Goal: Task Accomplishment & Management: Manage account settings

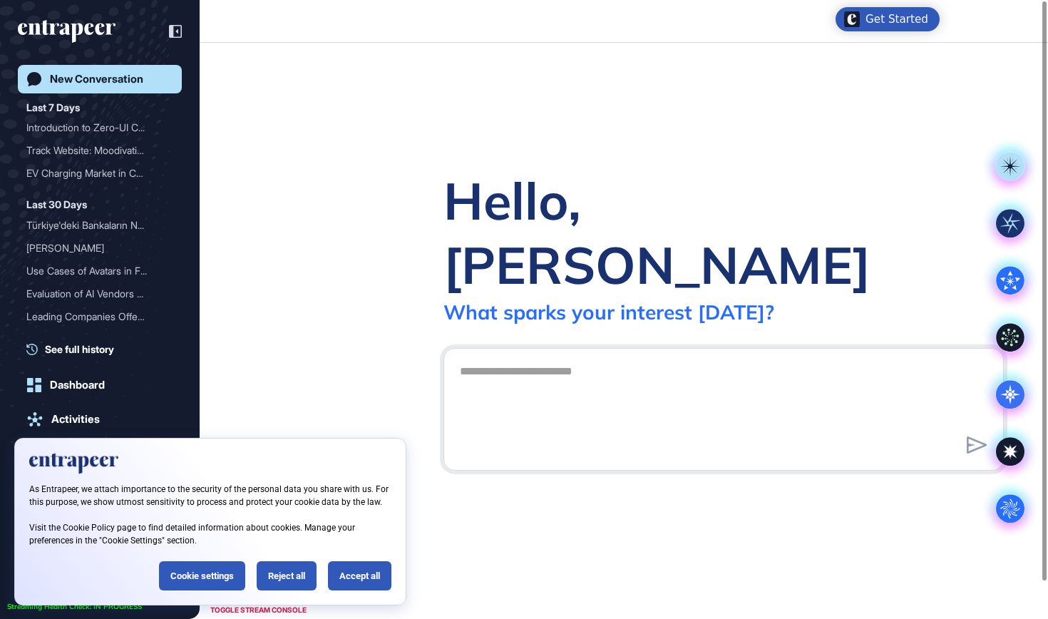
scroll to position [1, 1]
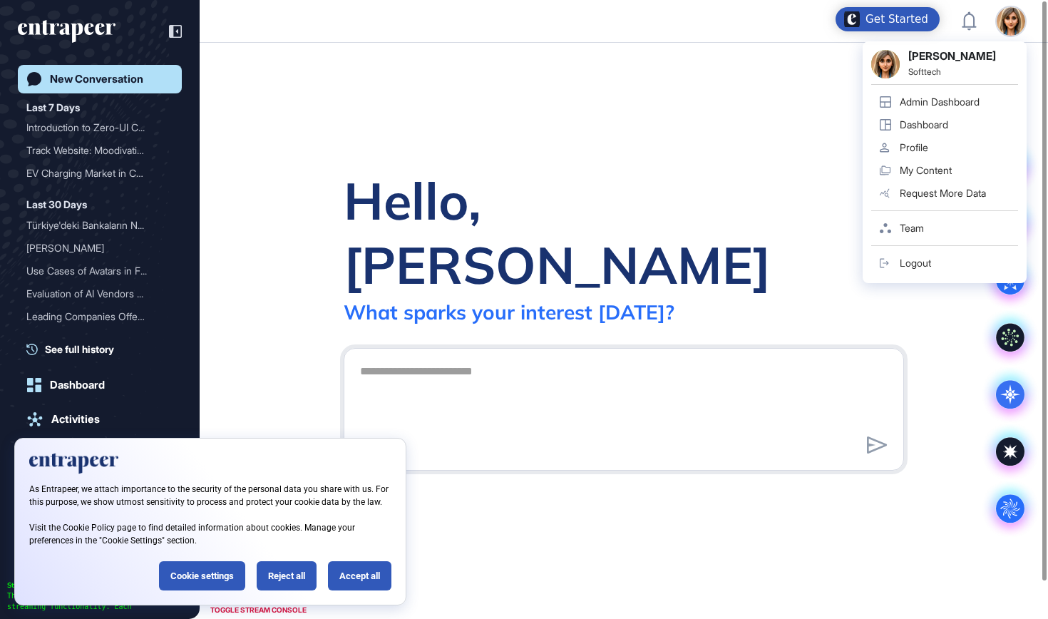
click at [967, 100] on div "Admin Dashboard" at bounding box center [940, 101] width 80 height 11
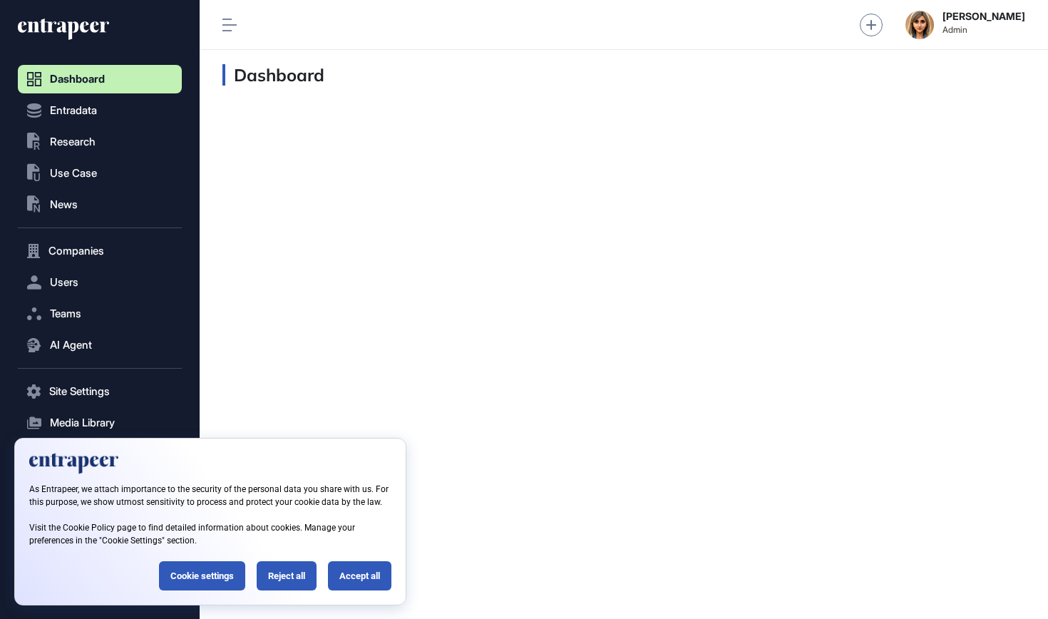
scroll to position [1, 1]
click at [77, 284] on span "Users" at bounding box center [64, 282] width 29 height 11
click at [76, 315] on span "User List" at bounding box center [66, 312] width 40 height 11
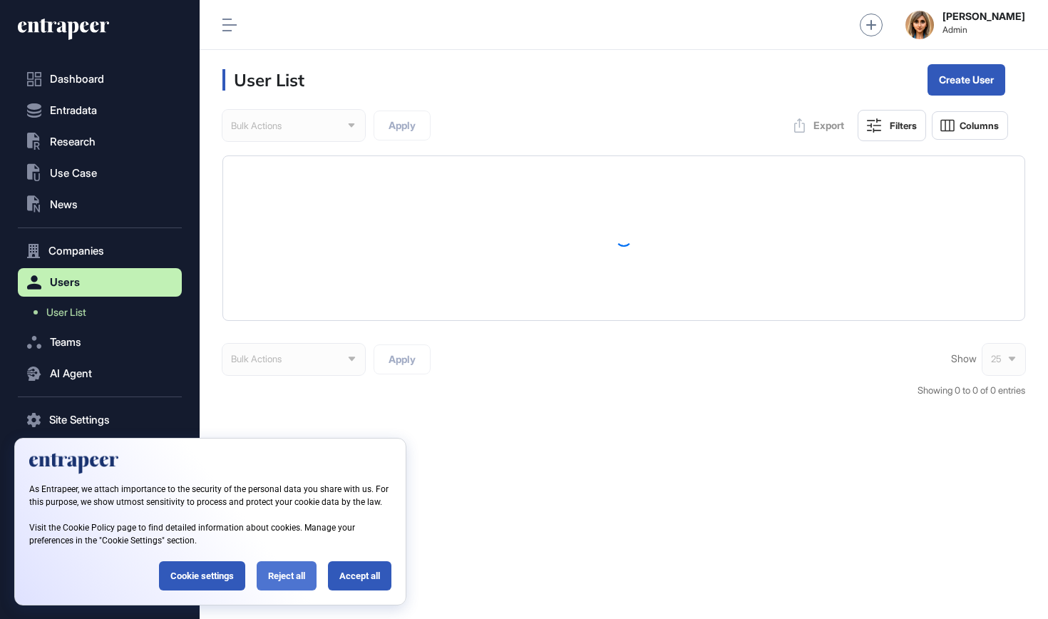
click at [278, 575] on div "Reject all" at bounding box center [287, 575] width 60 height 29
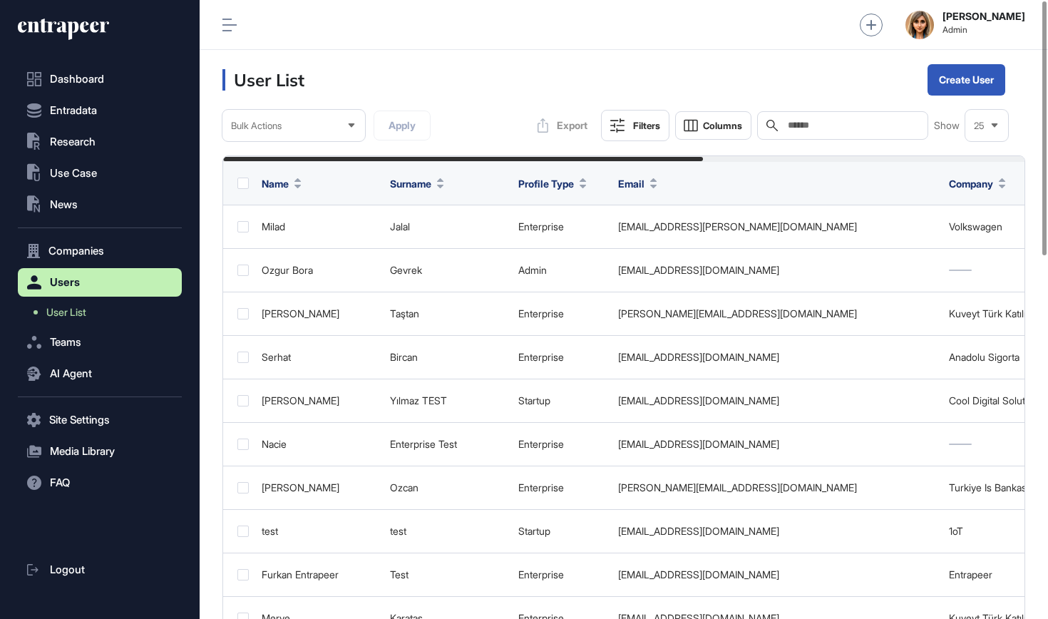
click at [824, 127] on input "text" at bounding box center [852, 125] width 133 height 11
type input "*"
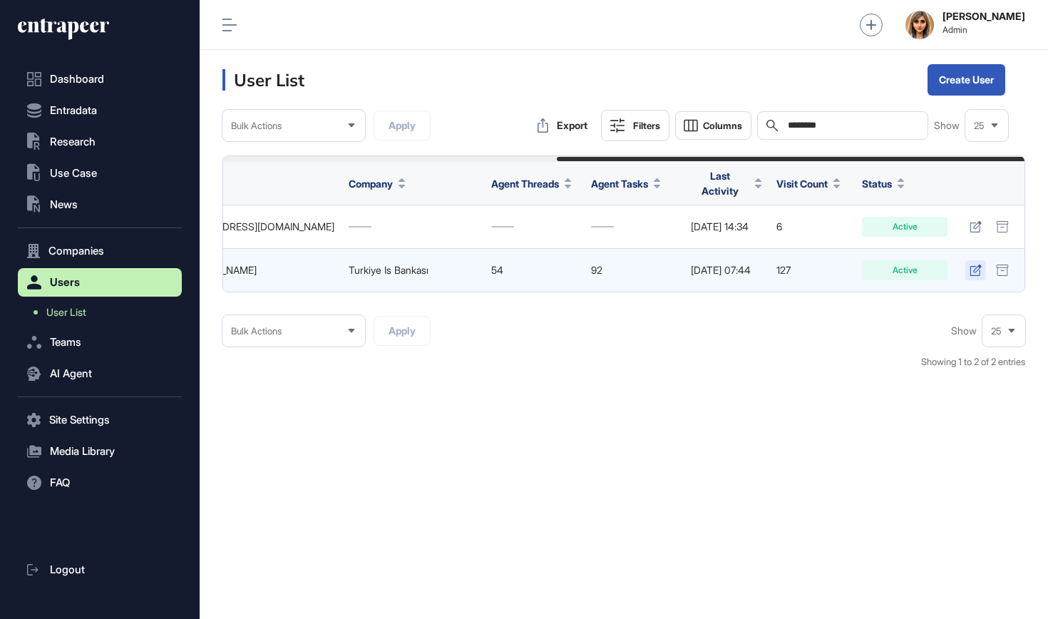
scroll to position [0, 565]
type input "********"
click at [975, 265] on icon at bounding box center [976, 270] width 12 height 11
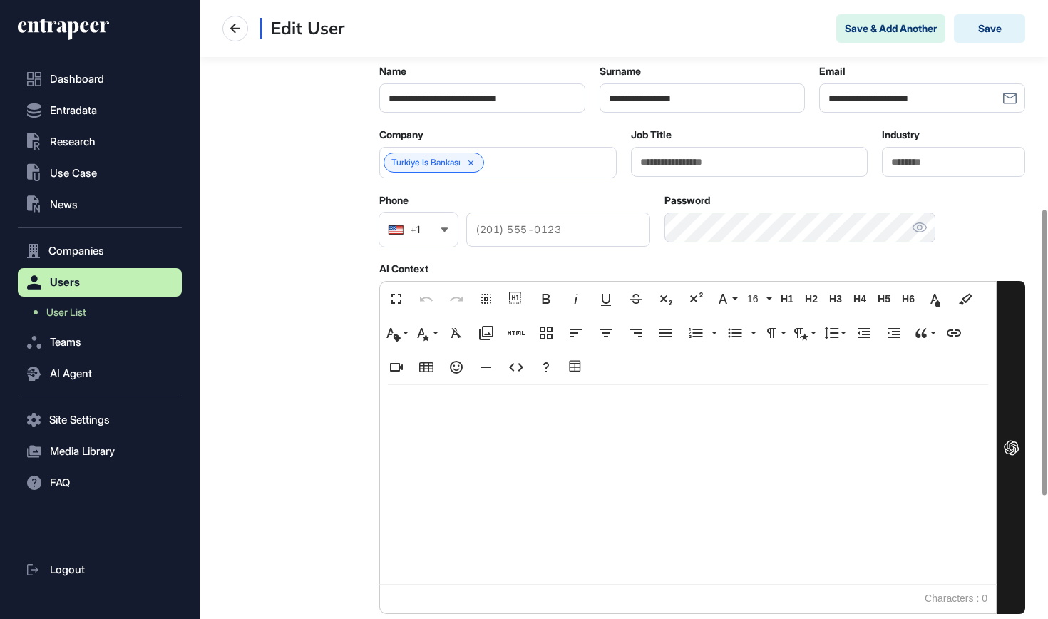
scroll to position [496, 0]
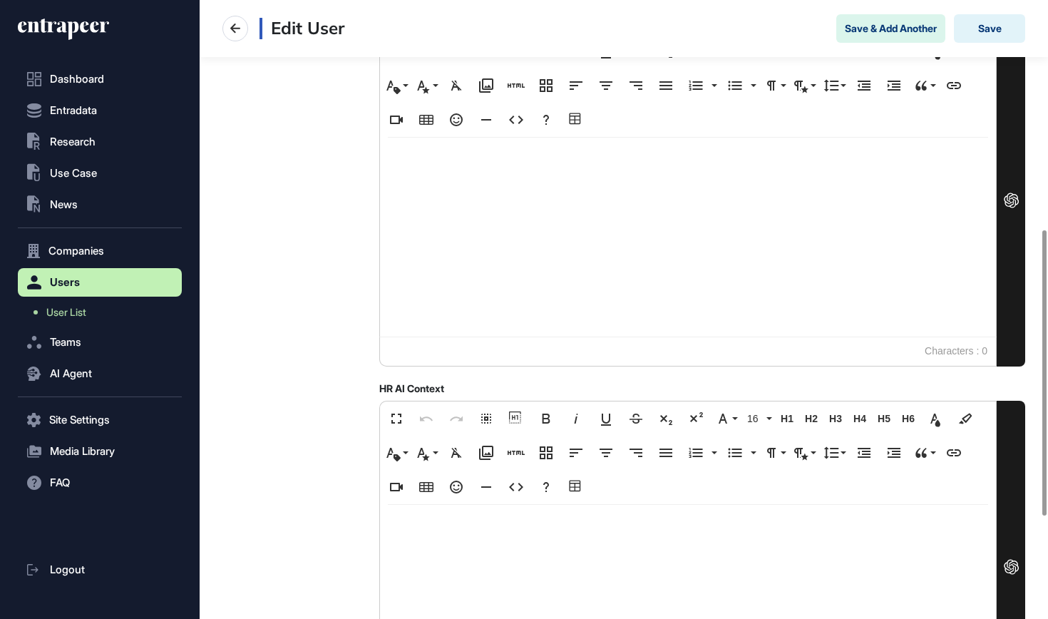
click at [493, 186] on div at bounding box center [688, 237] width 616 height 199
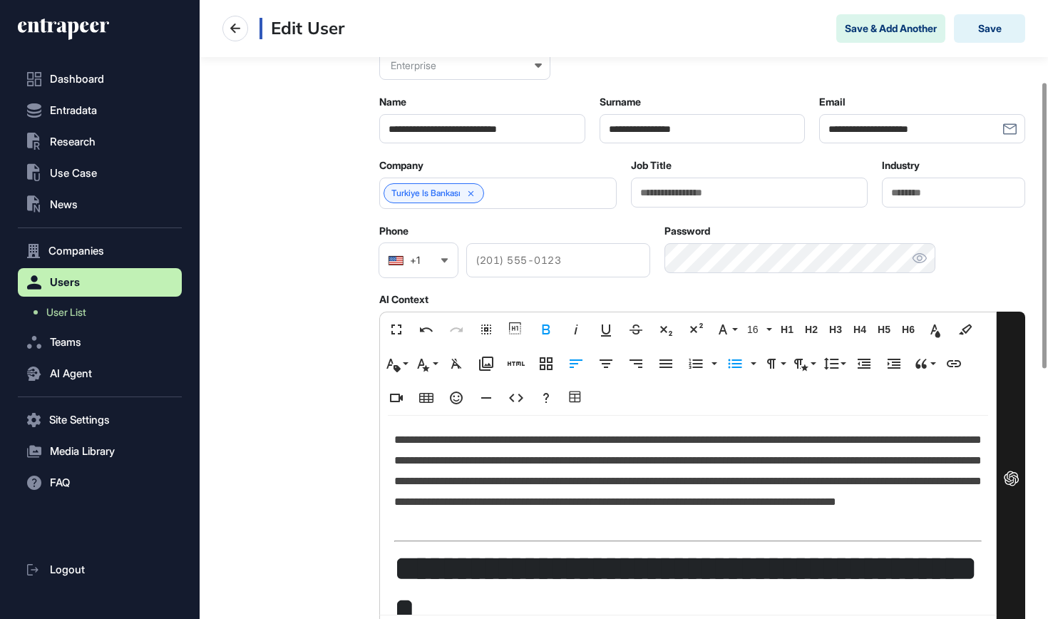
scroll to position [226, 0]
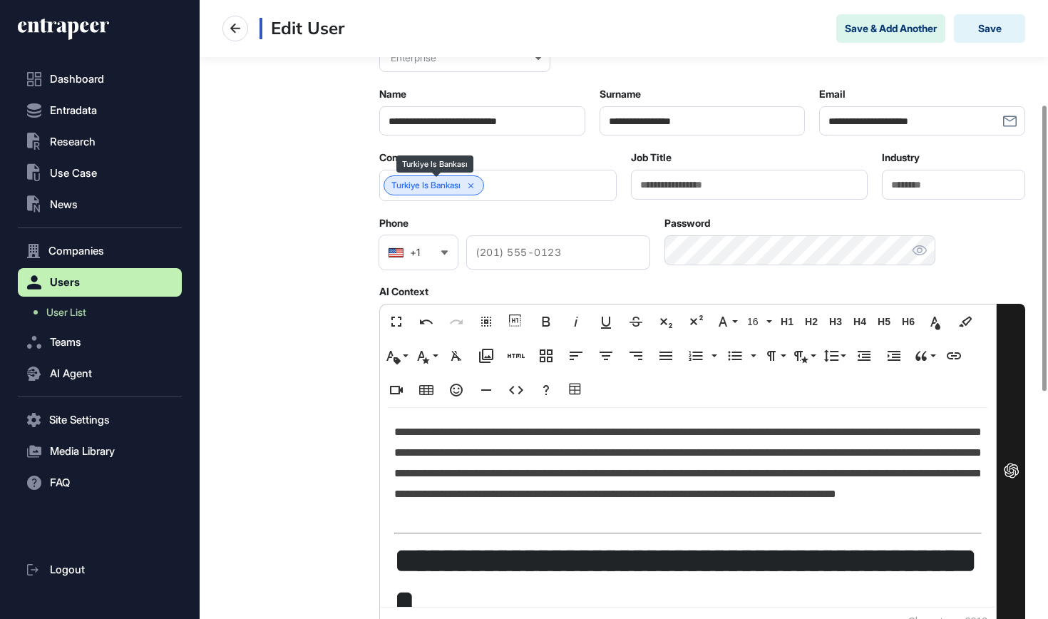
click at [474, 188] on icon at bounding box center [471, 186] width 6 height 6
click at [476, 188] on input "text" at bounding box center [489, 186] width 200 height 12
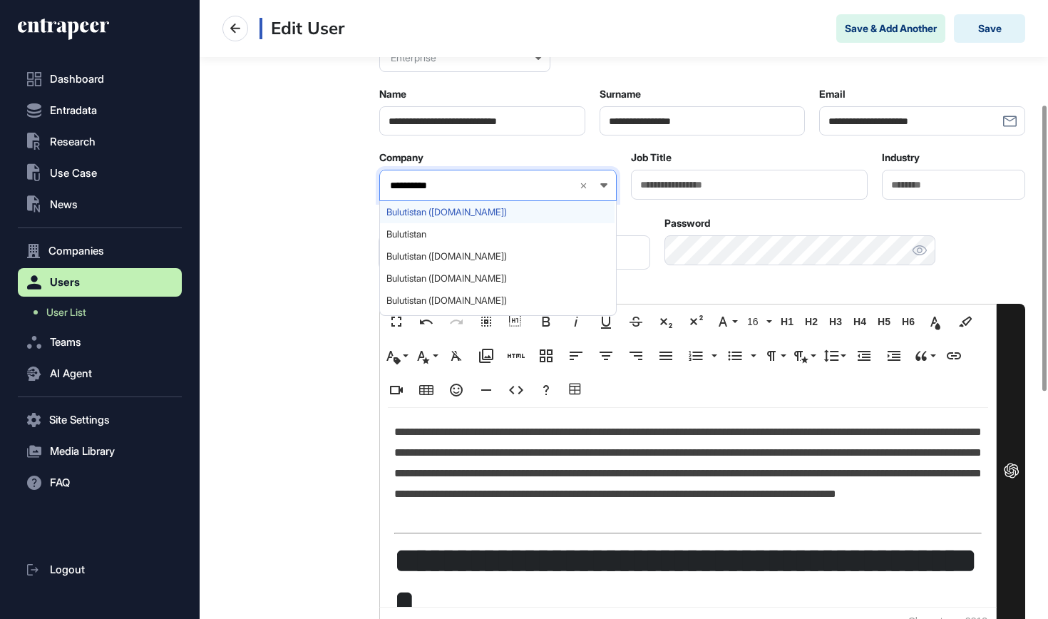
type input "**********"
click at [462, 212] on span "Bulutistan (bulutistan.com)" at bounding box center [497, 212] width 222 height 11
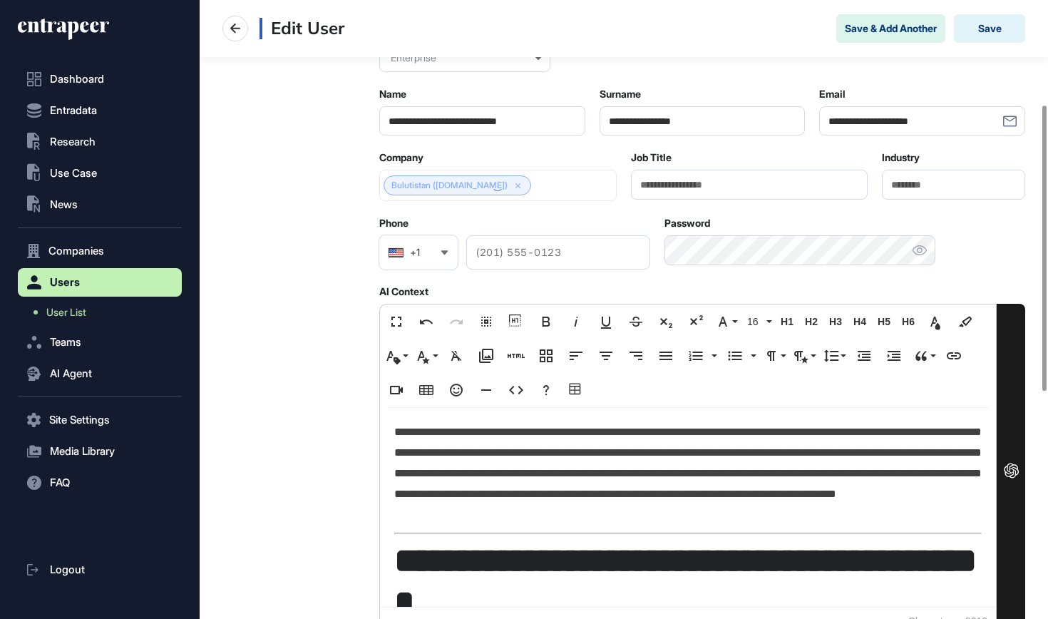
click at [432, 185] on div at bounding box center [497, 185] width 237 height 31
click at [446, 185] on link "Bulutistan (bulutistan.com)" at bounding box center [449, 185] width 116 height 10
click at [993, 26] on button "Save" at bounding box center [989, 28] width 71 height 29
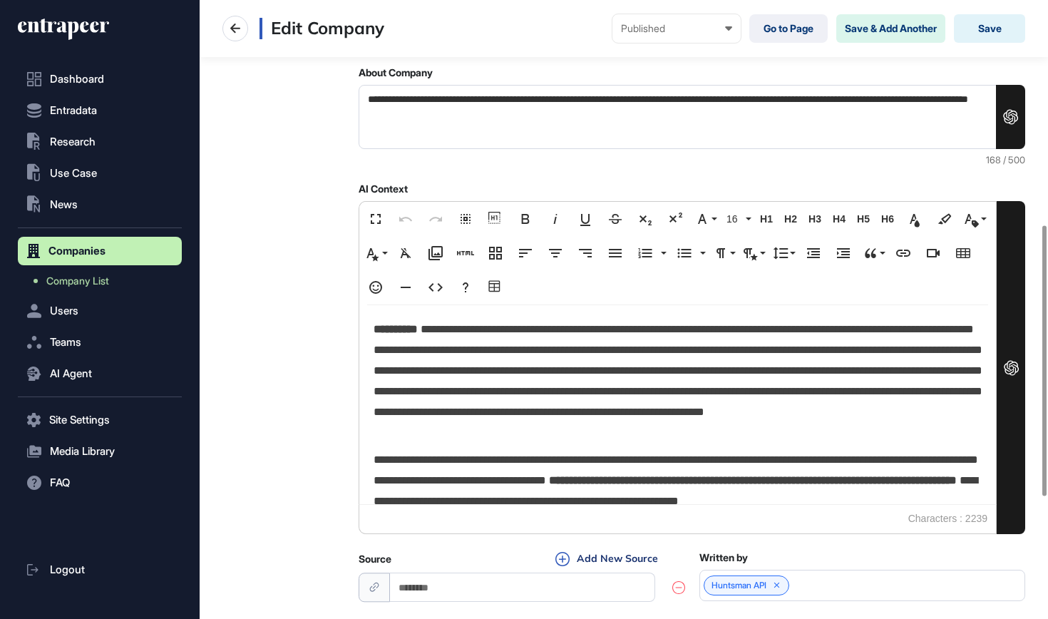
scroll to position [16, 0]
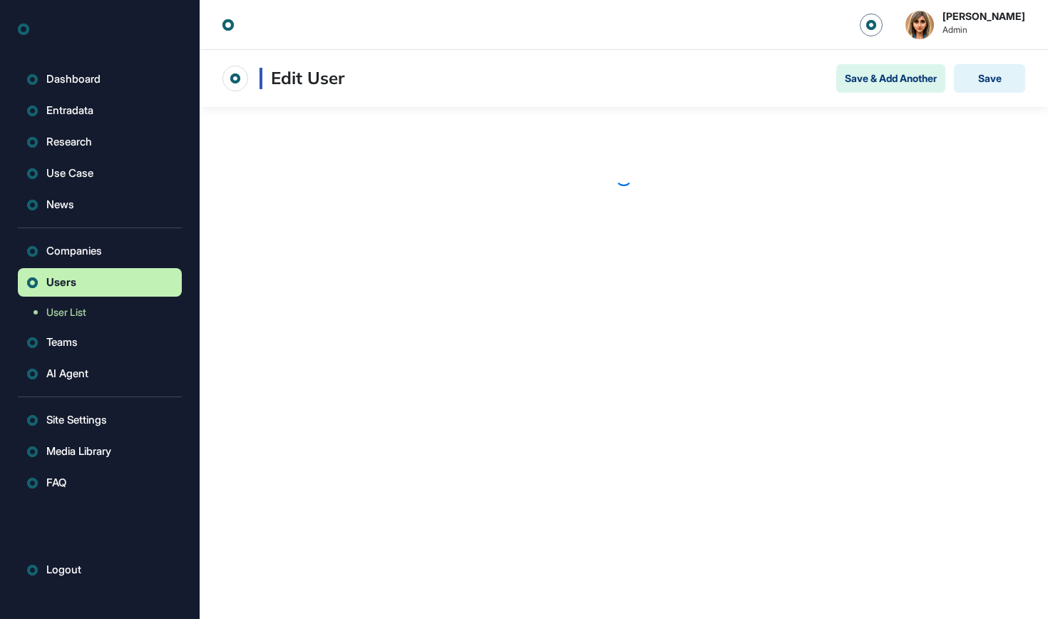
scroll to position [1, 1]
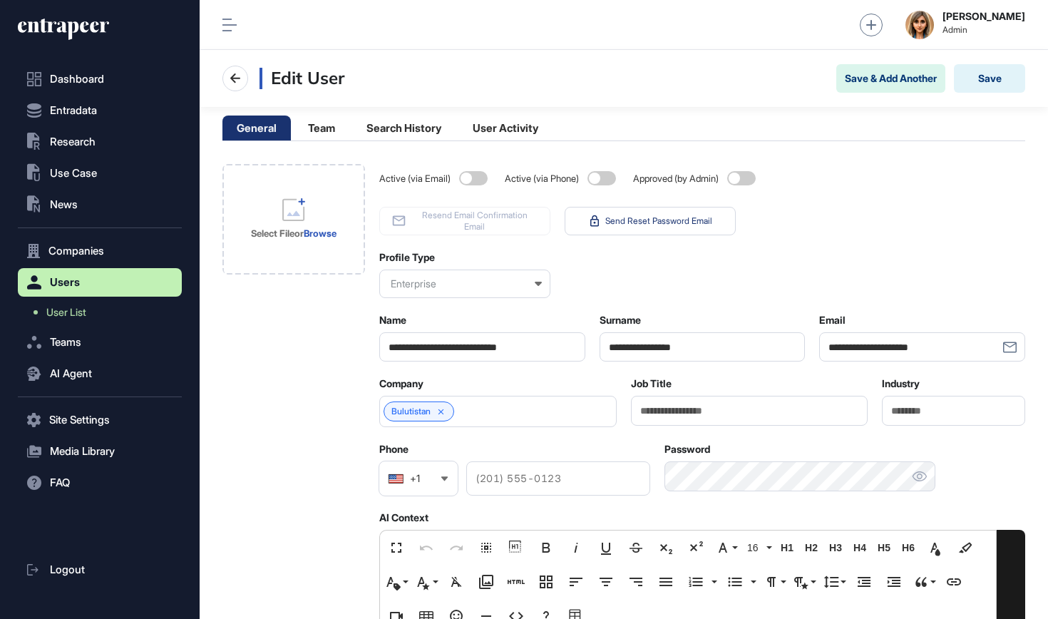
click at [90, 308] on link "User List" at bounding box center [103, 312] width 157 height 26
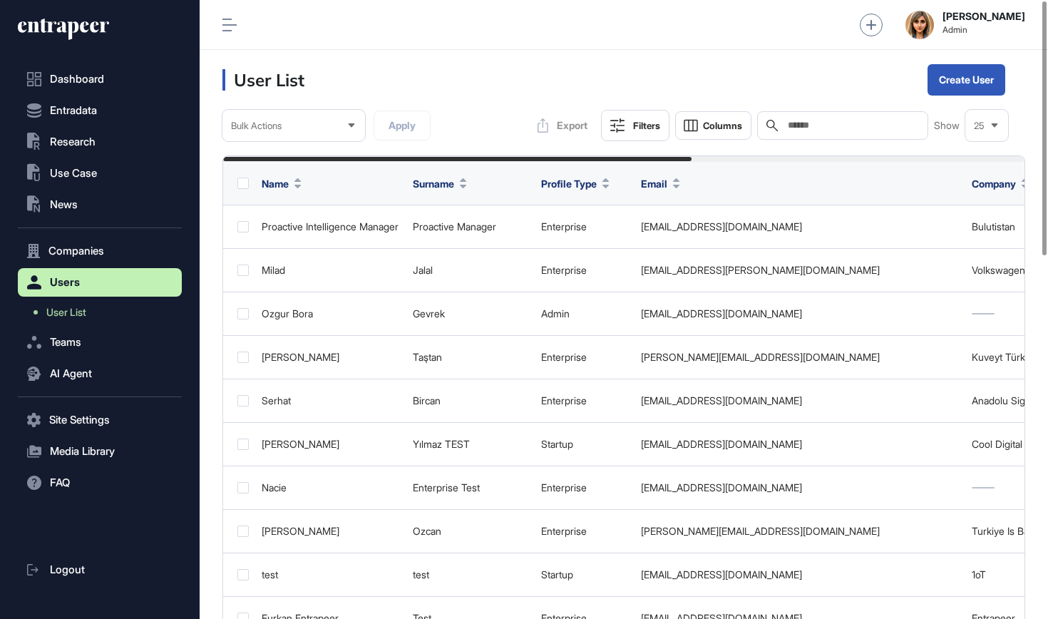
click at [818, 120] on input "text" at bounding box center [852, 125] width 133 height 11
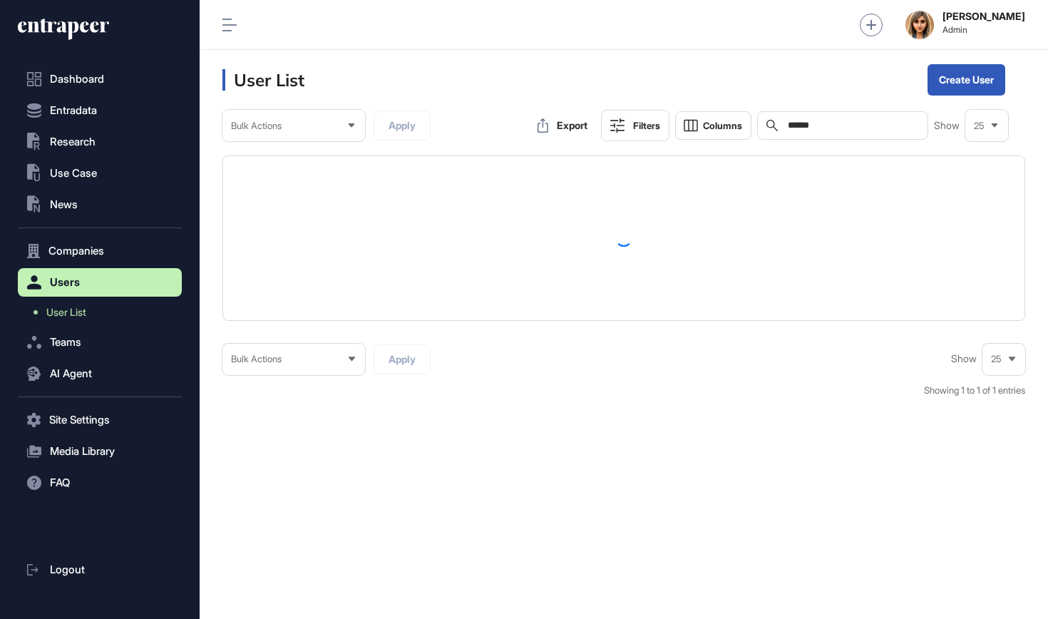
click at [799, 230] on table at bounding box center [623, 238] width 801 height 164
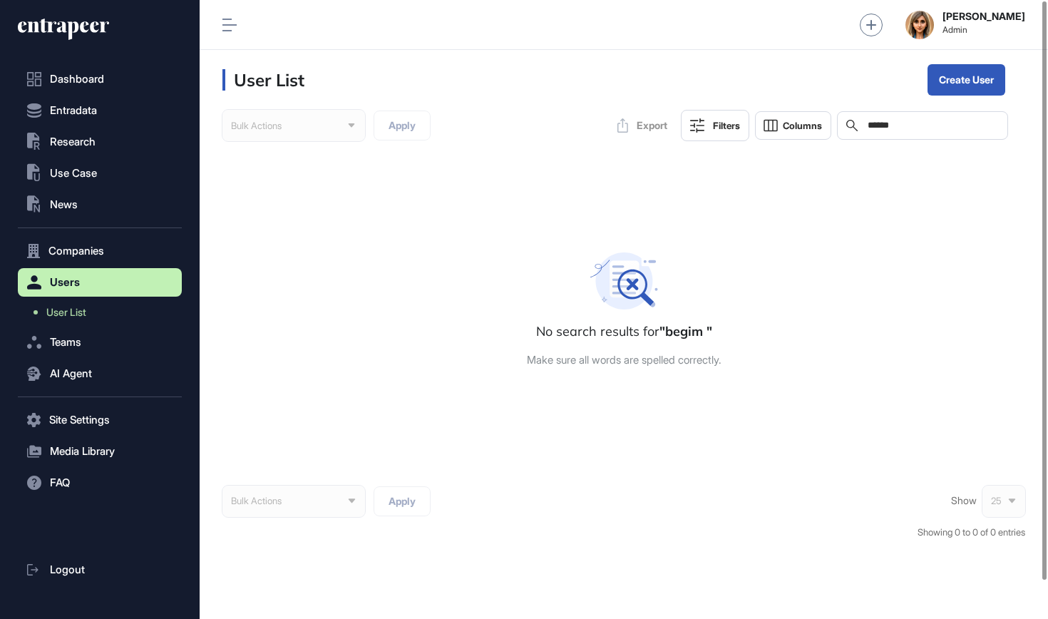
click at [916, 111] on div "Search *****" at bounding box center [922, 125] width 171 height 29
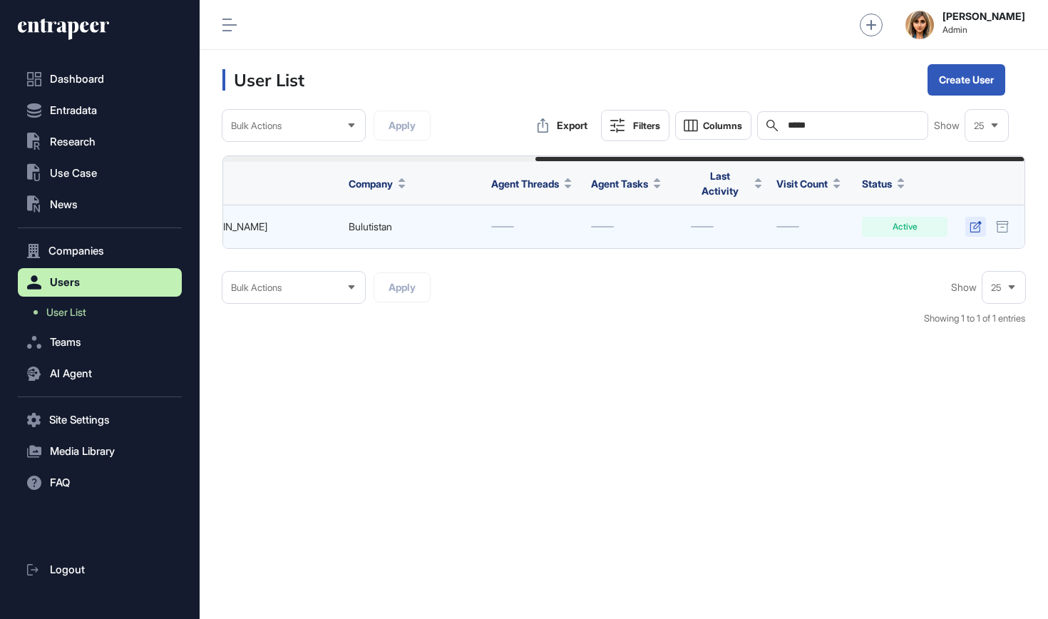
scroll to position [0, 512]
type input "*****"
click at [976, 227] on icon at bounding box center [976, 226] width 12 height 11
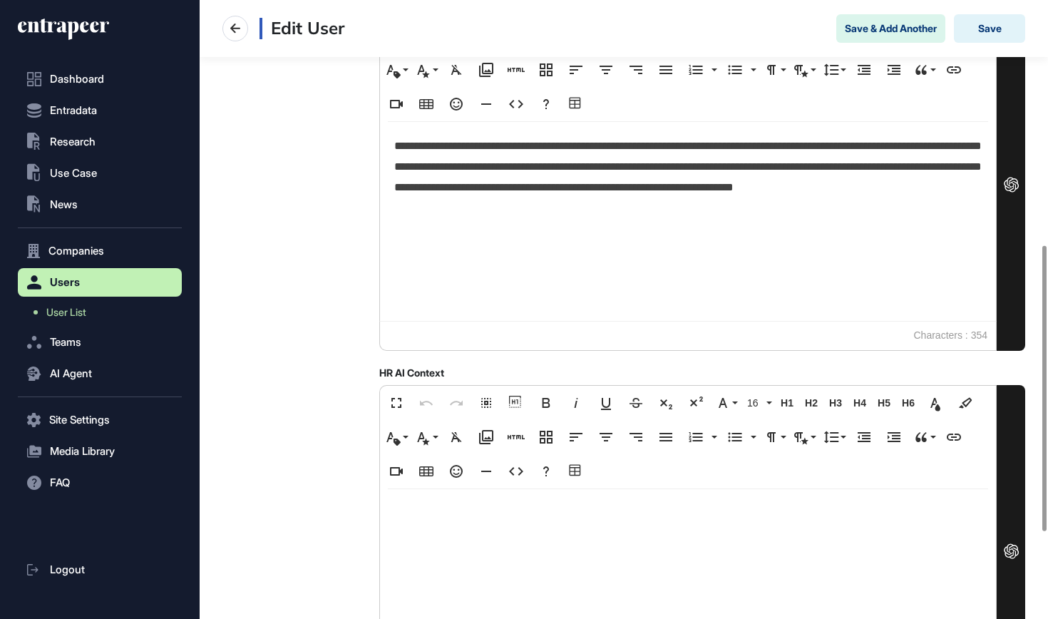
scroll to position [507, 0]
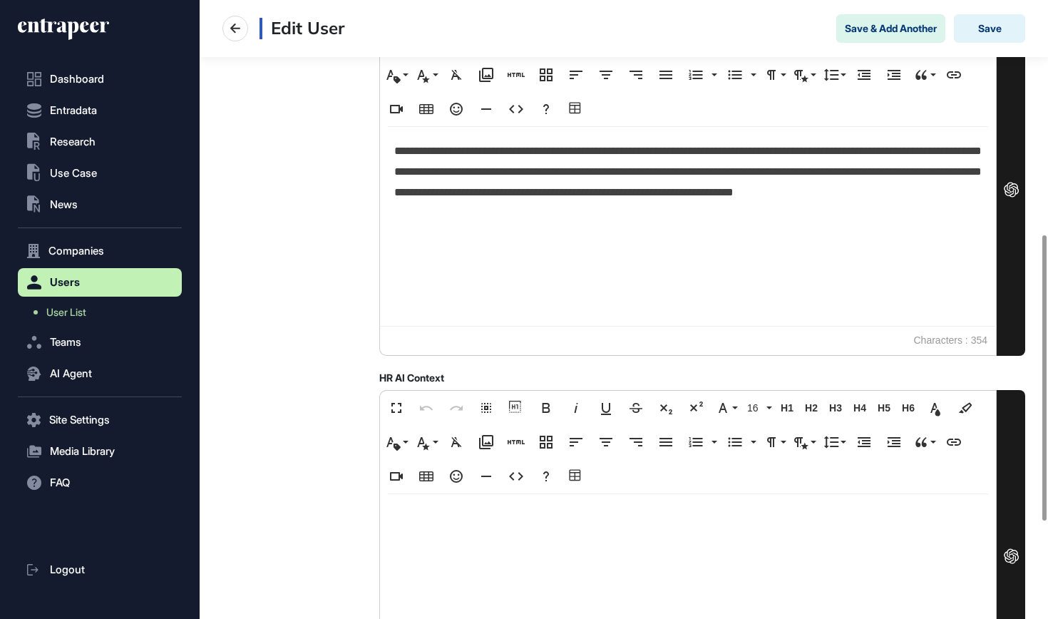
click at [552, 252] on div "**********" at bounding box center [688, 226] width 616 height 199
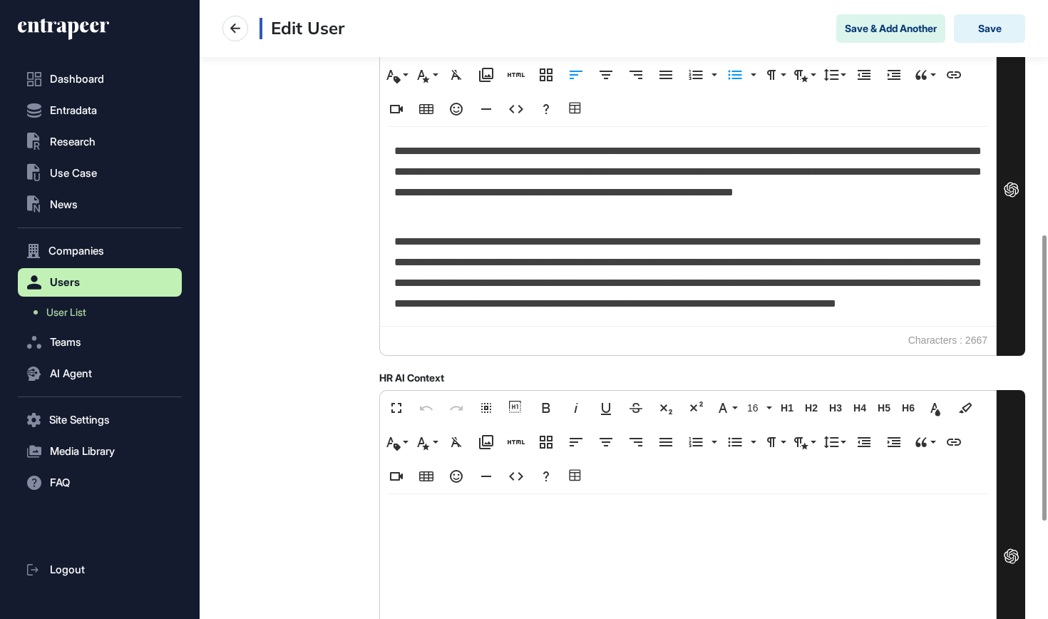
scroll to position [0, 0]
click at [982, 30] on button "Save" at bounding box center [989, 28] width 71 height 29
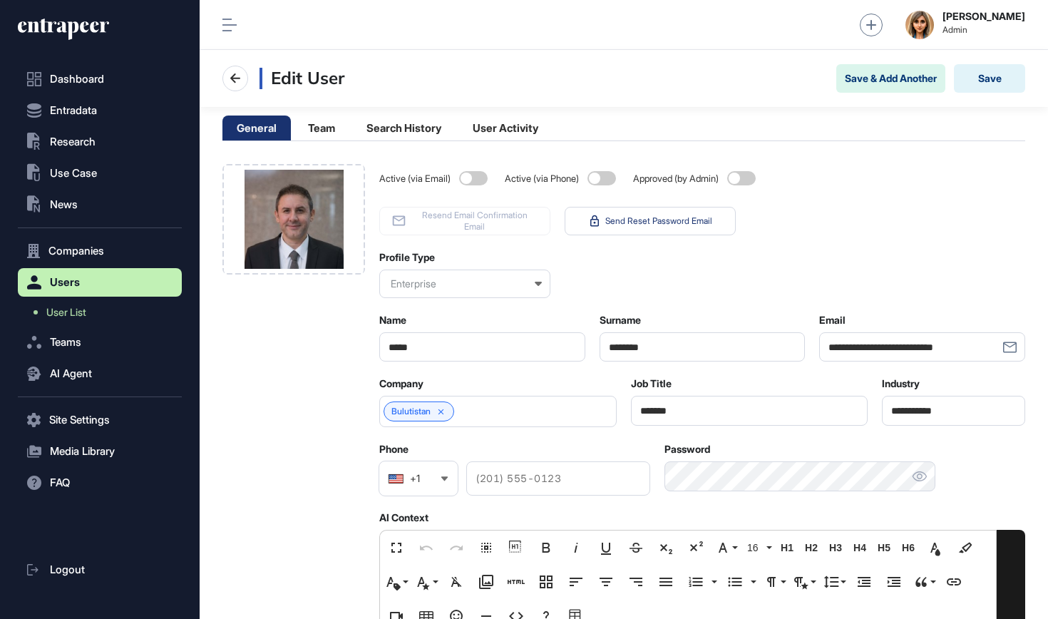
scroll to position [1, 1]
click at [96, 313] on link "User List" at bounding box center [103, 312] width 157 height 26
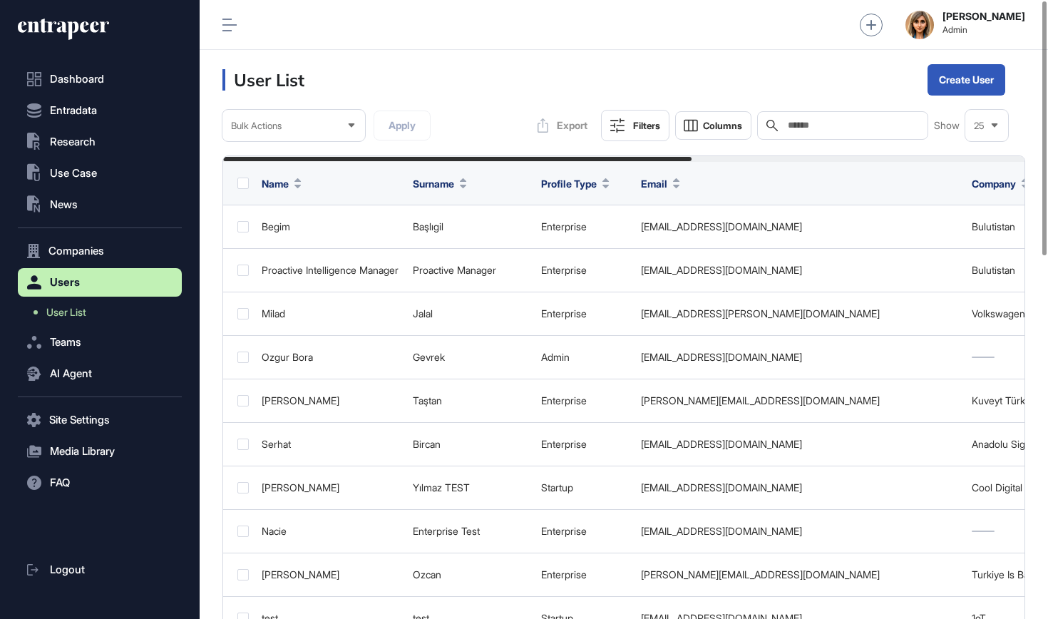
click at [786, 130] on input "text" at bounding box center [852, 125] width 133 height 11
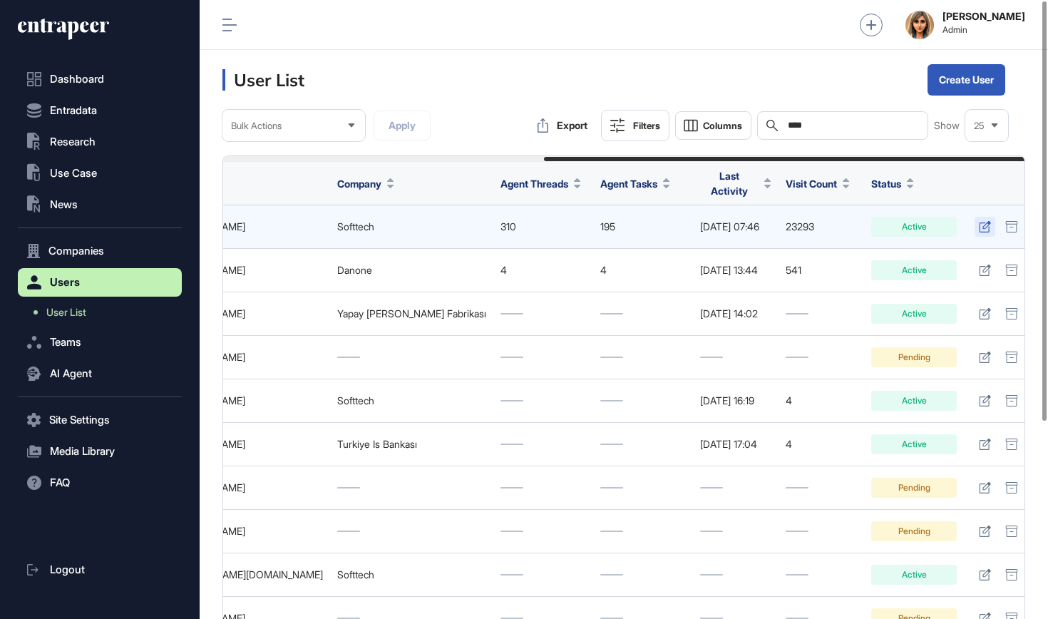
scroll to position [0, 533]
type input "****"
click at [980, 221] on icon at bounding box center [986, 226] width 12 height 11
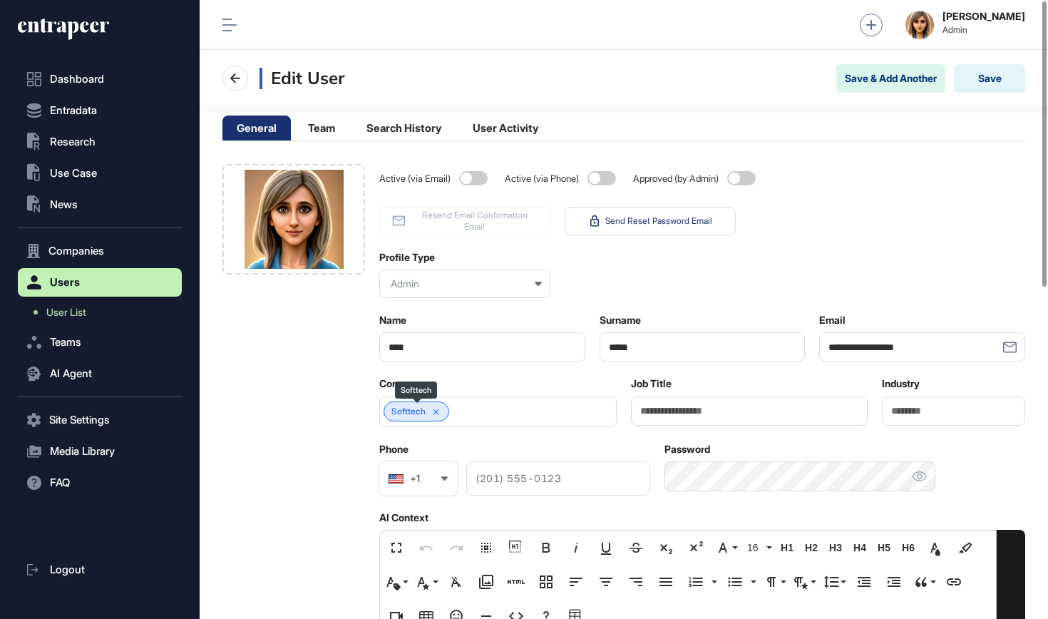
click at [440, 414] on icon at bounding box center [436, 412] width 10 height 10
click at [440, 414] on input "text" at bounding box center [489, 412] width 200 height 12
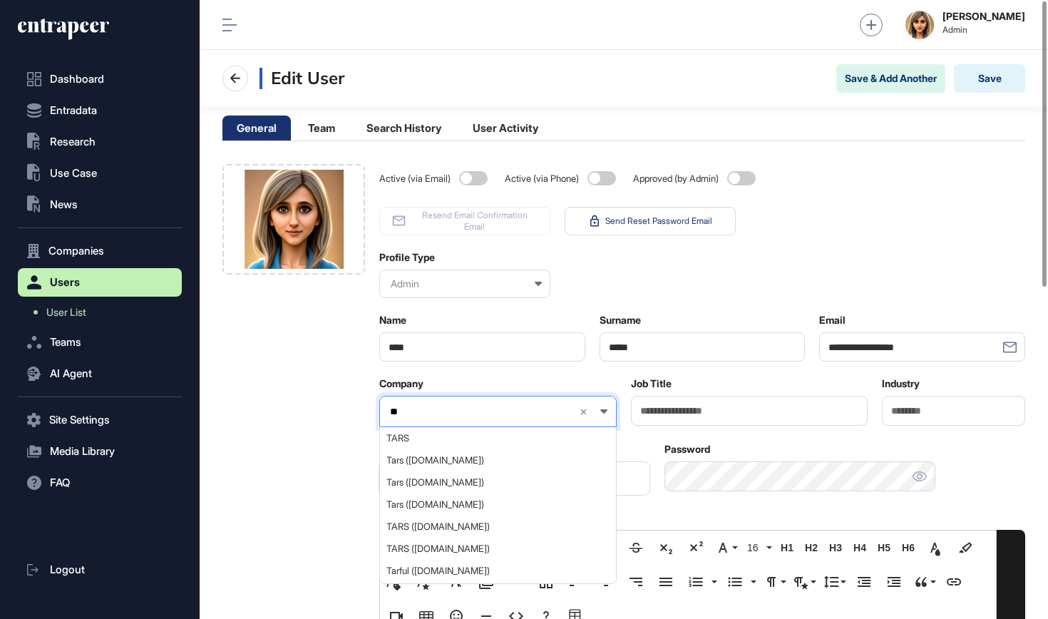
type input "*"
paste input "**********"
type input "**********"
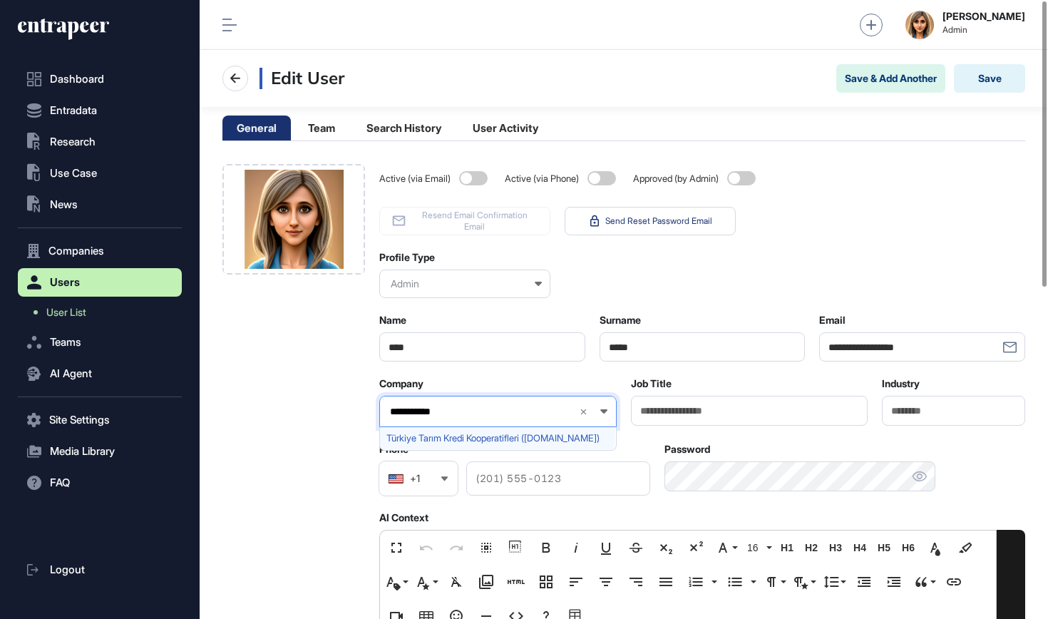
click at [456, 436] on span "Türkiye Tarım Kredi Kooperatifleri (tarimkredi.org.tr)" at bounding box center [497, 438] width 222 height 11
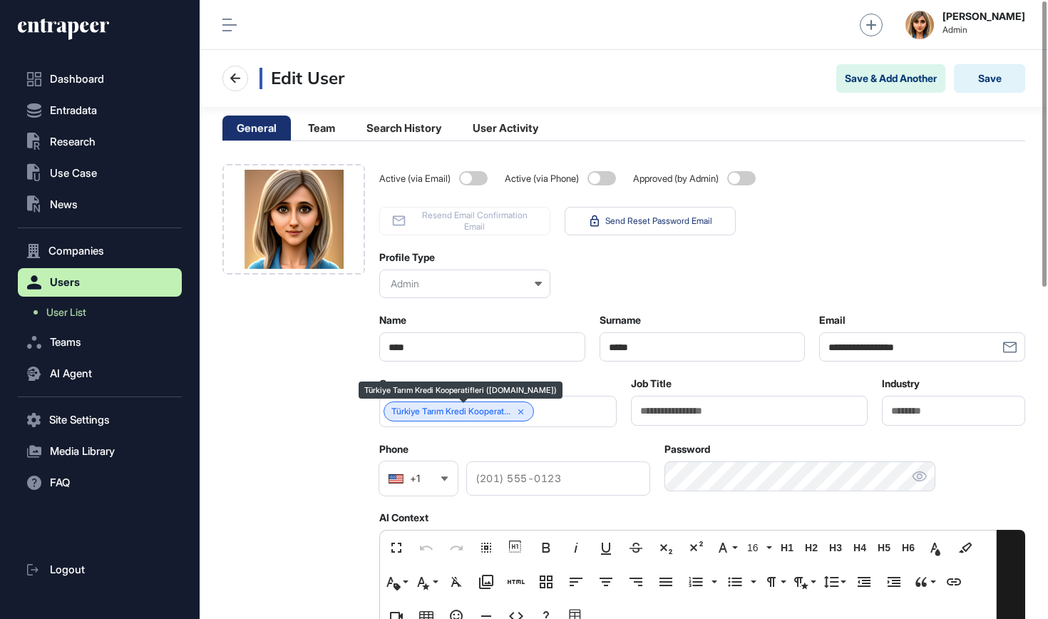
click at [449, 413] on link "Türkiye Tarım Kredi Kooperat..." at bounding box center [450, 411] width 119 height 10
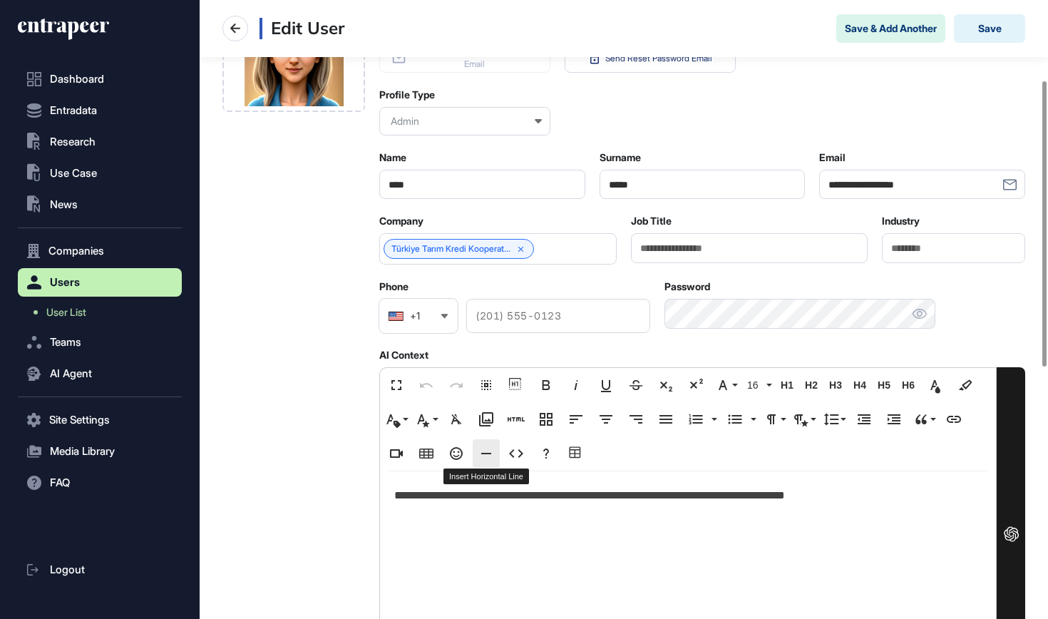
scroll to position [175, 0]
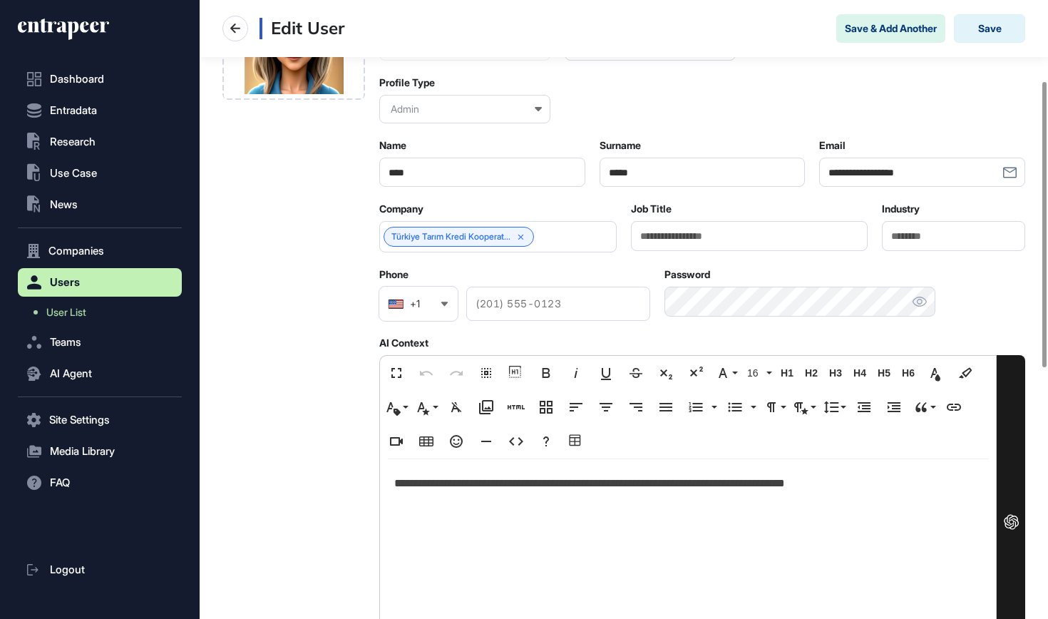
click at [467, 485] on p "**********" at bounding box center [687, 483] width 587 height 20
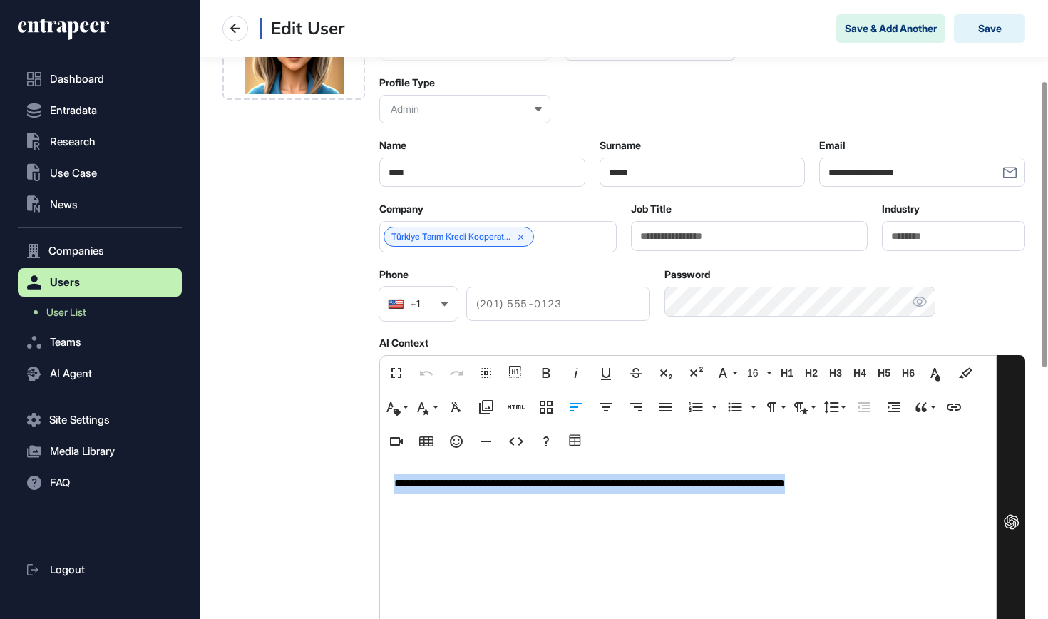
click at [467, 485] on p "**********" at bounding box center [687, 483] width 587 height 20
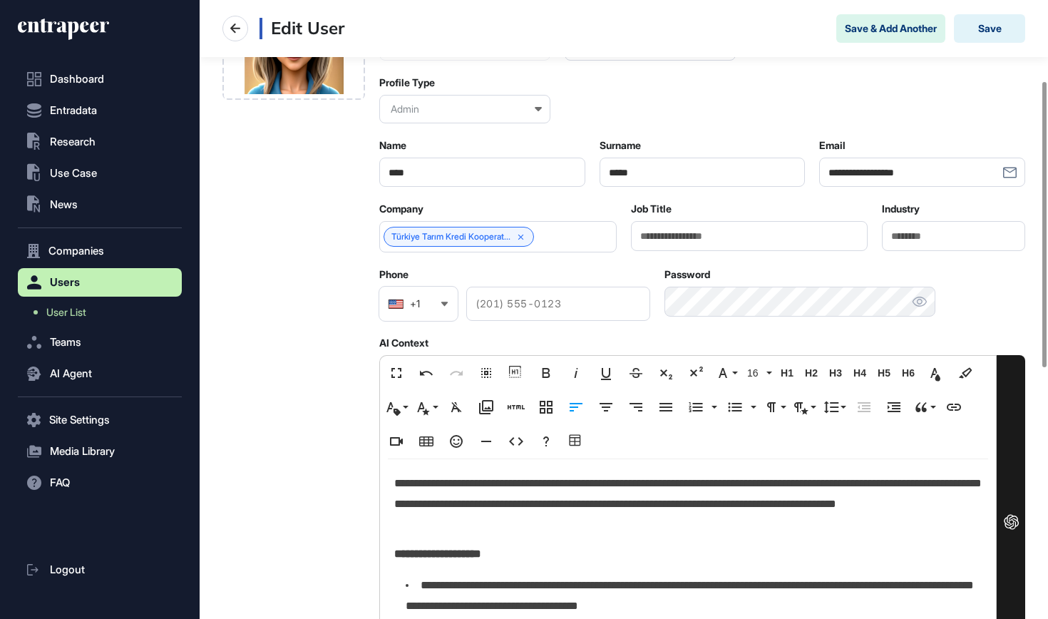
scroll to position [13583, 3]
click at [993, 29] on button "Save" at bounding box center [989, 28] width 71 height 29
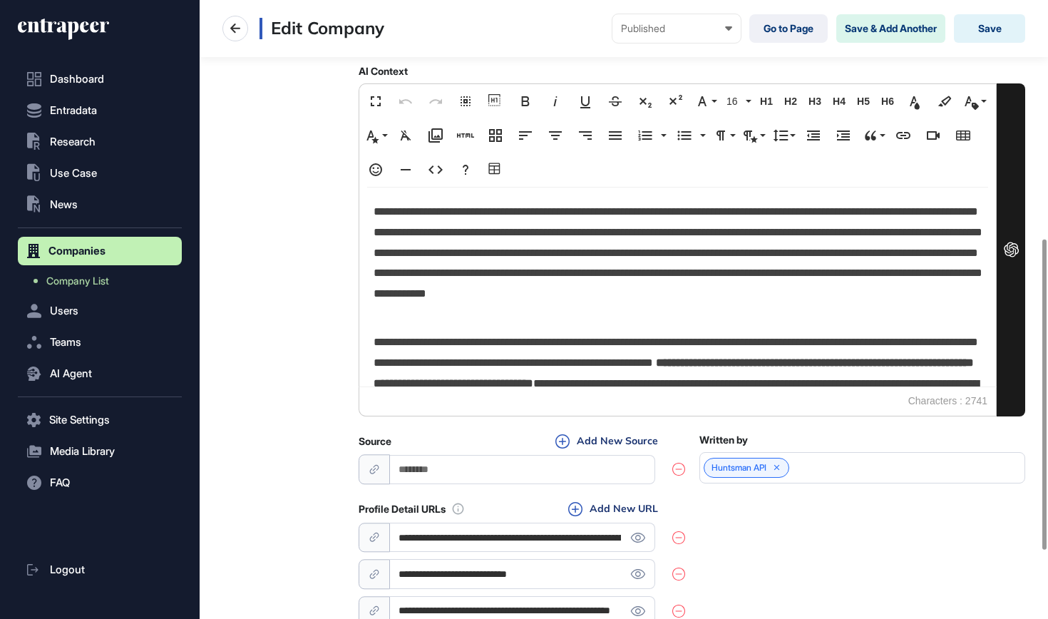
scroll to position [446, 0]
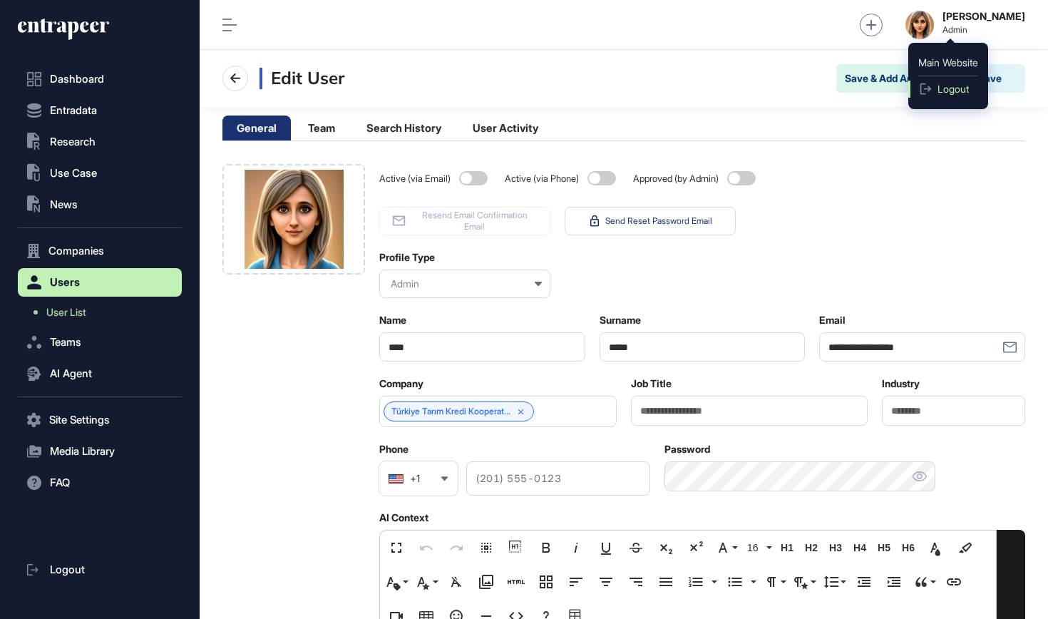
click at [950, 96] on link "Logout" at bounding box center [948, 89] width 80 height 17
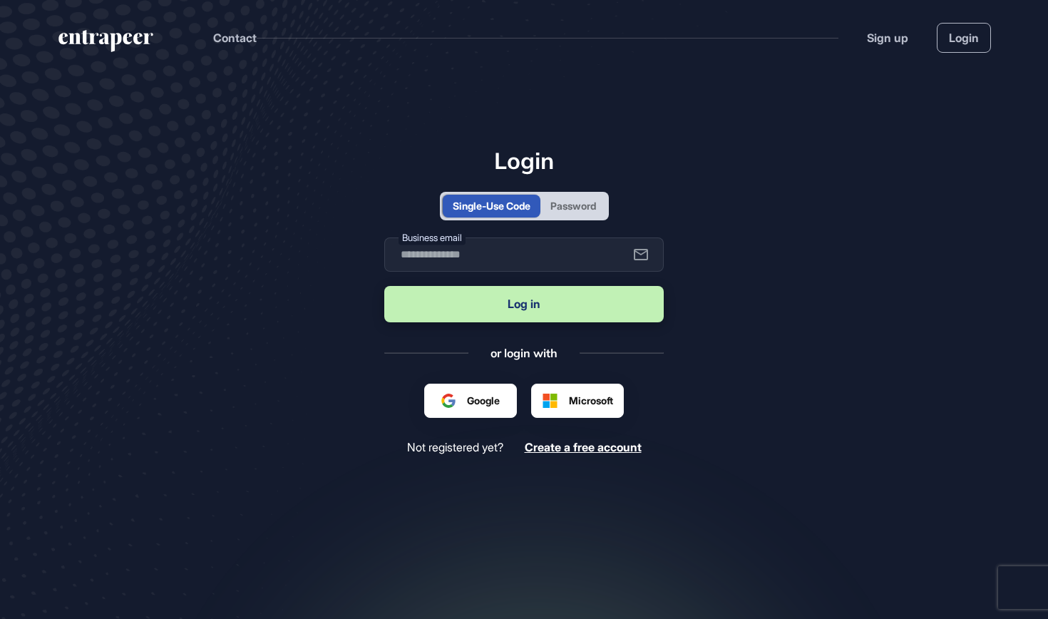
scroll to position [1, 1]
type input "**********"
click at [523, 302] on button "Log in" at bounding box center [523, 304] width 279 height 36
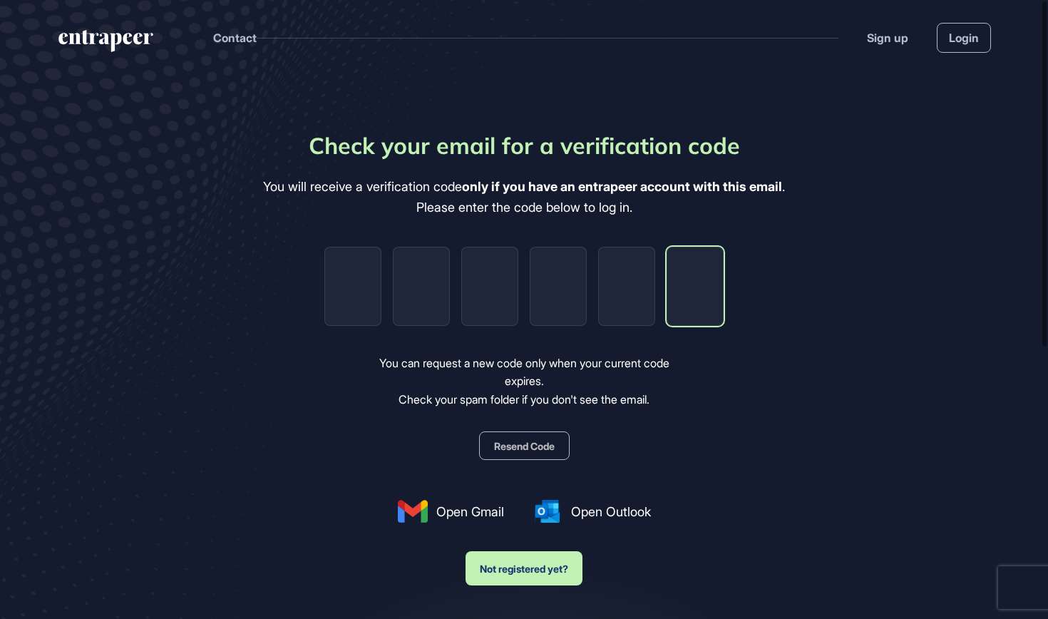
paste input "*"
type input "*"
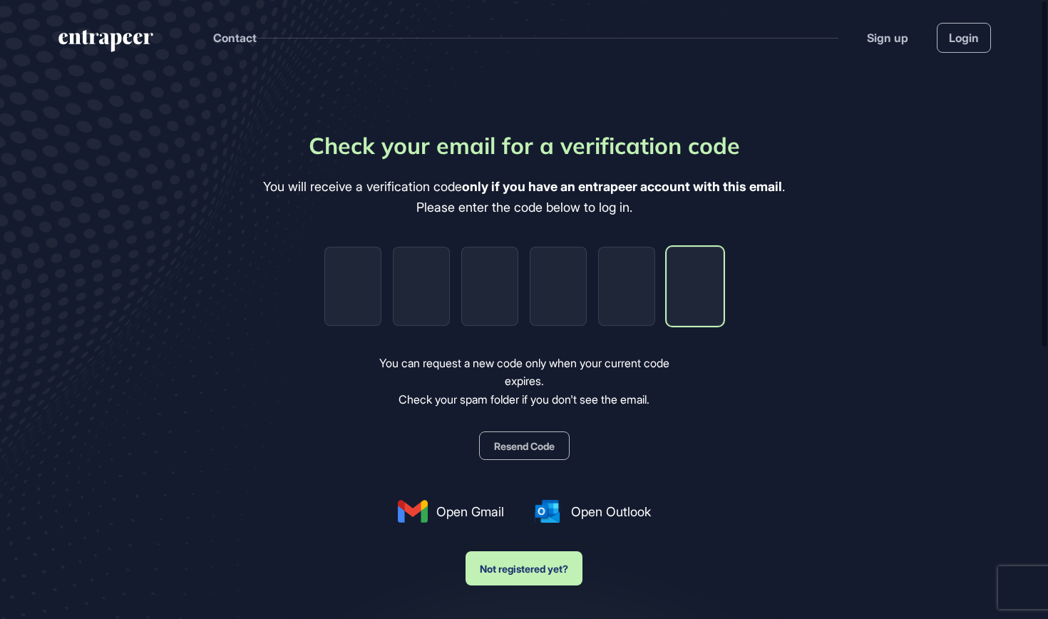
type input "*"
